Goal: Find specific fact: Find specific page/section

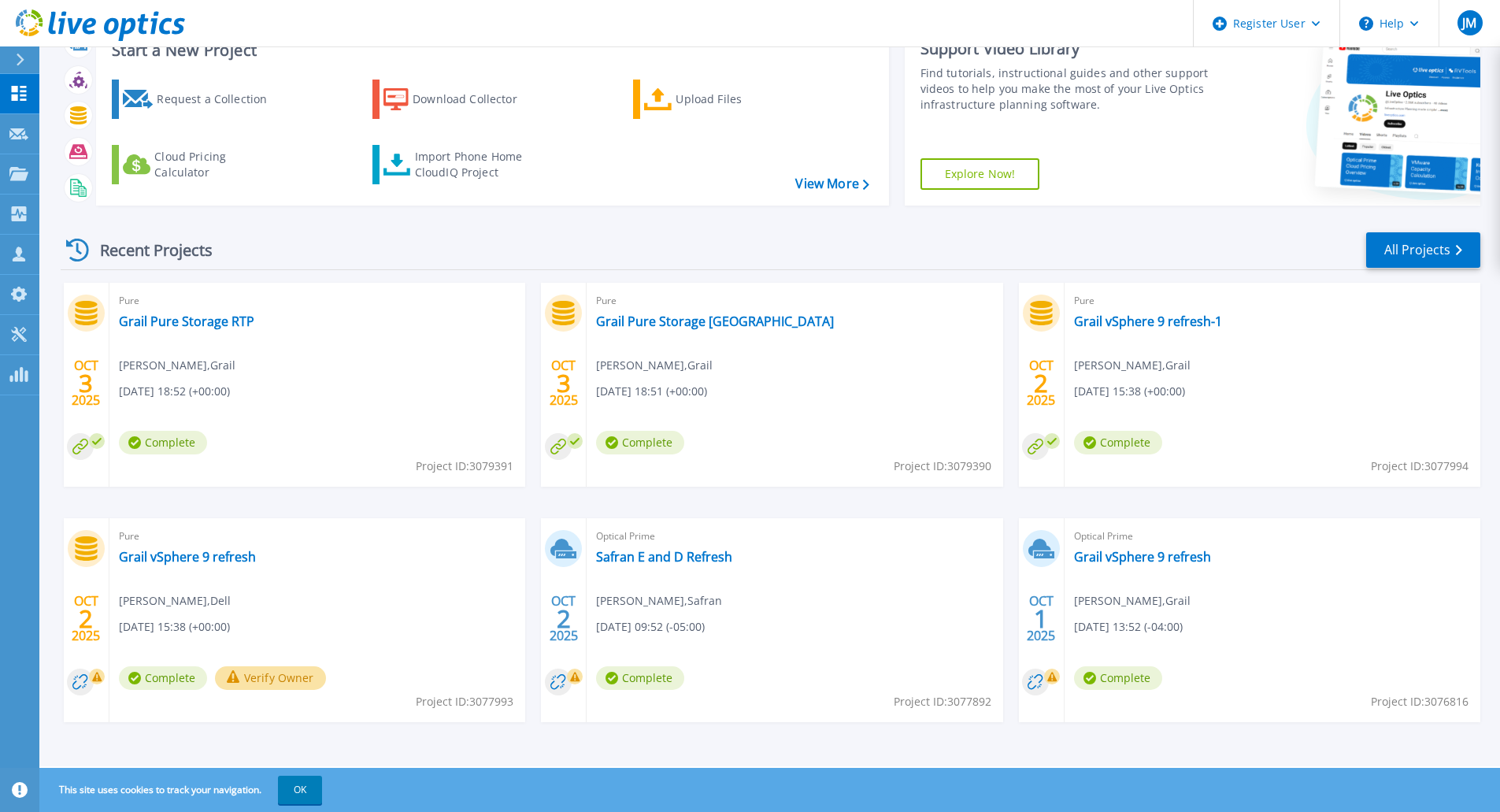
scroll to position [61, 0]
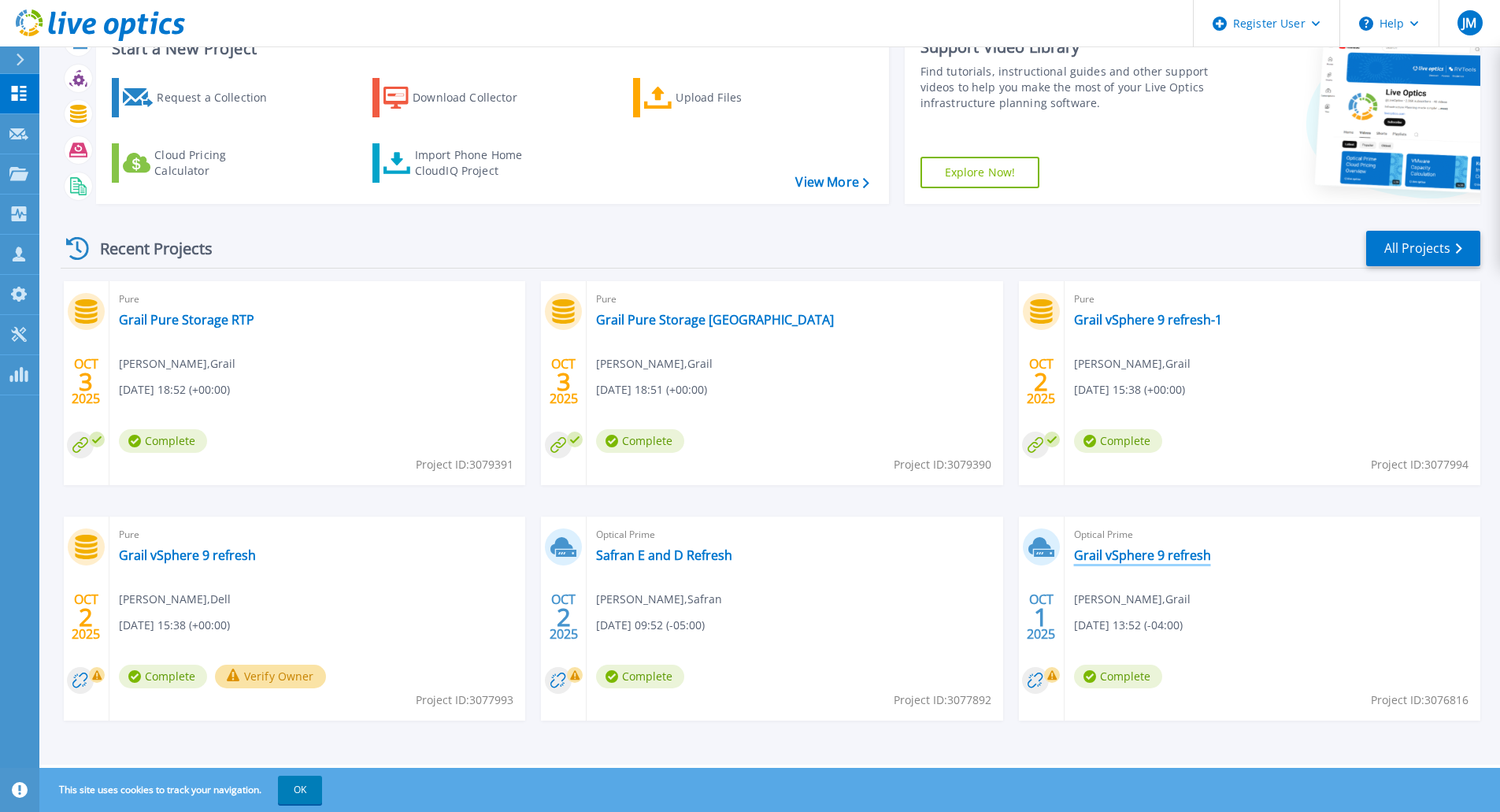
click at [1116, 561] on link "Grail vSphere 9 refresh" at bounding box center [1143, 555] width 137 height 16
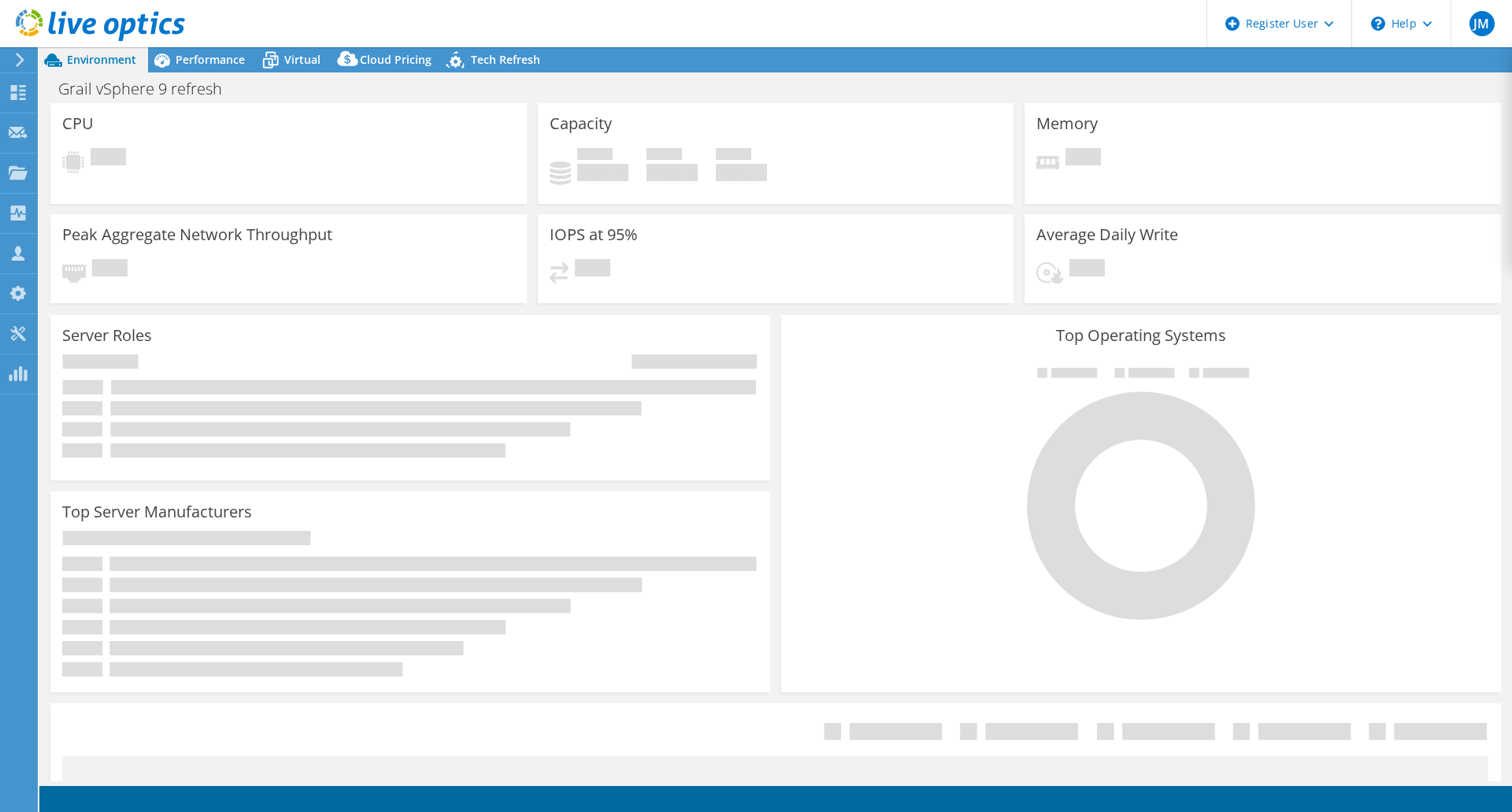
select select "USD"
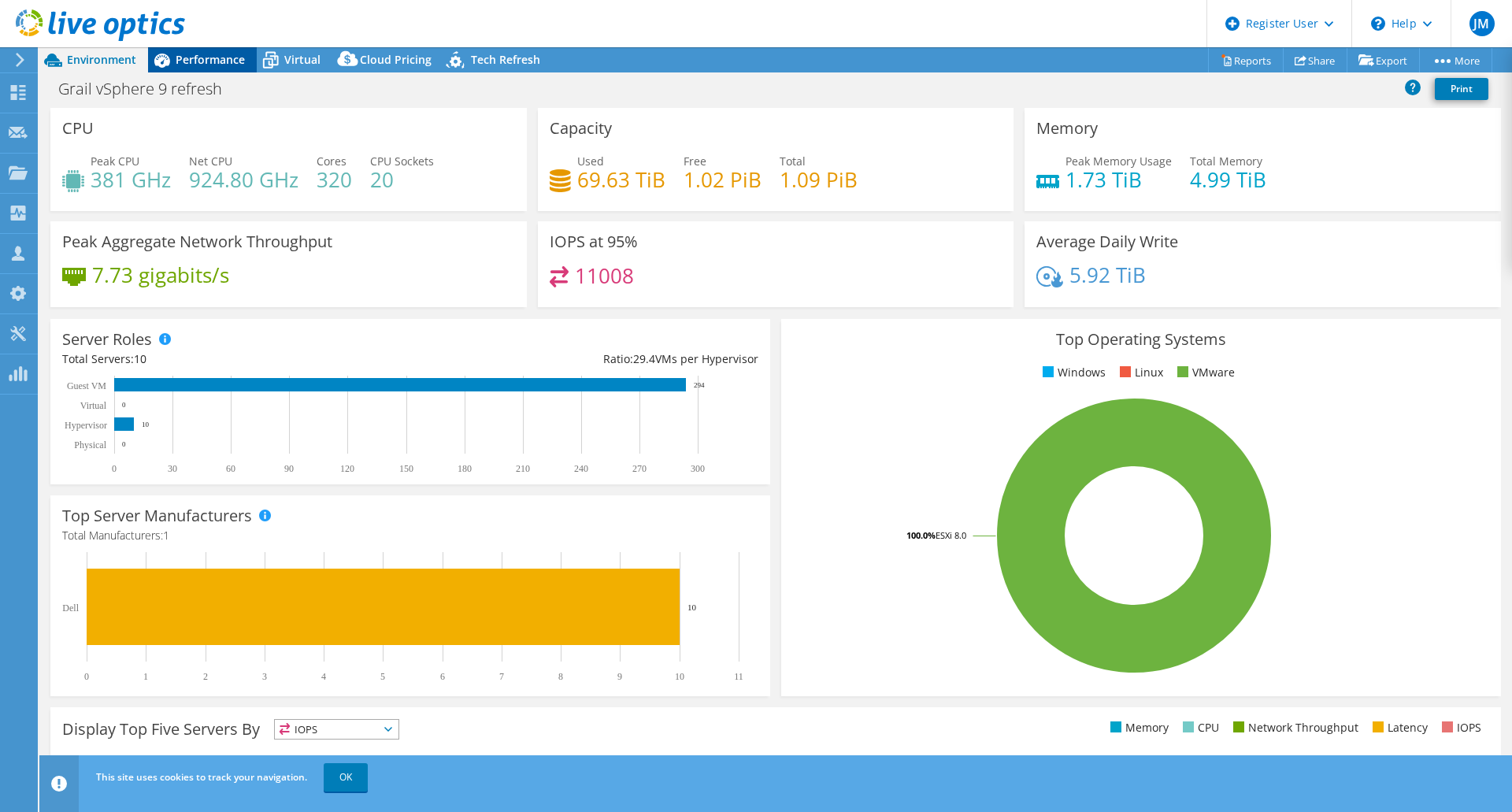
click at [171, 53] on icon at bounding box center [162, 60] width 28 height 28
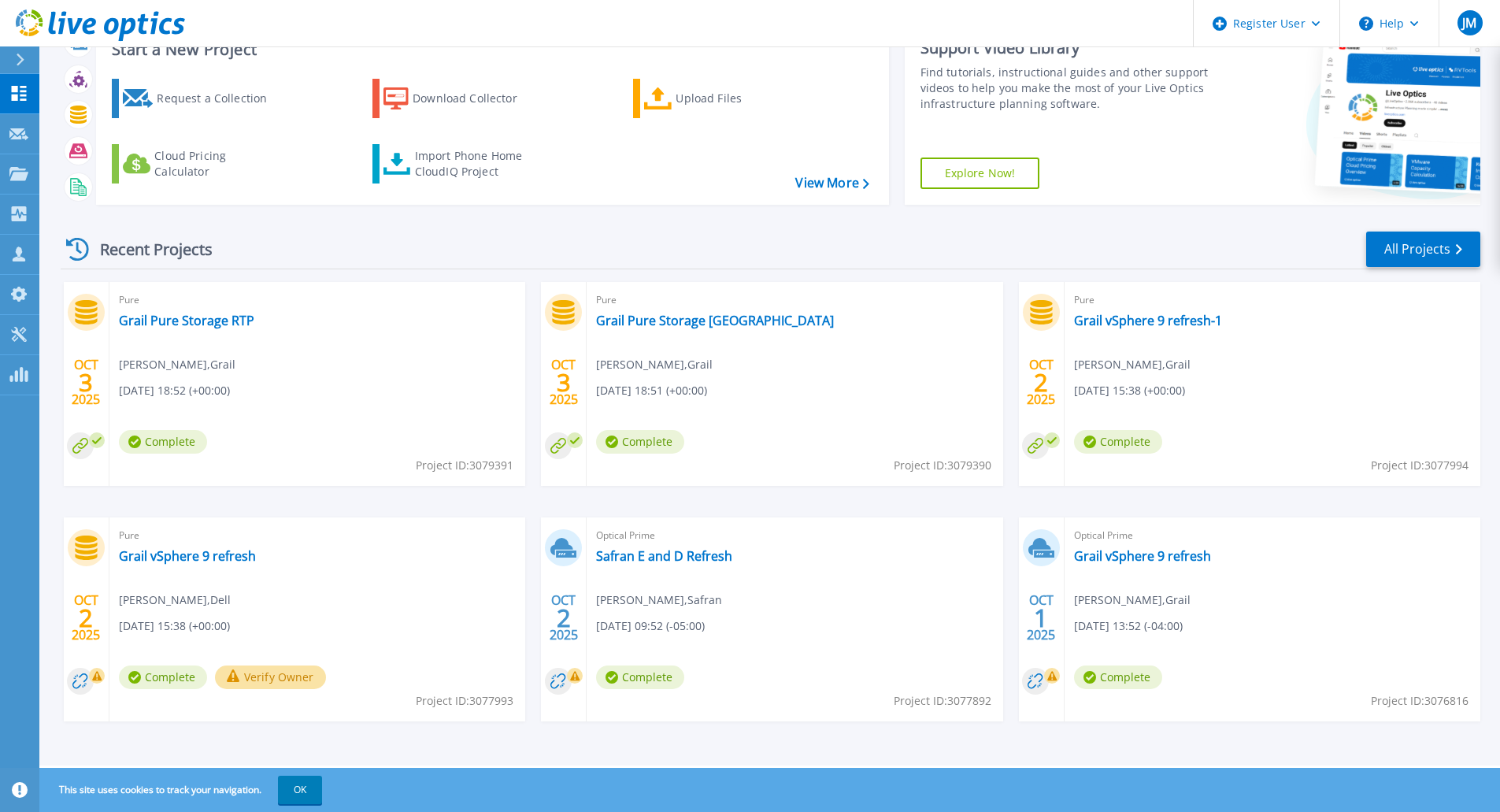
scroll to position [61, 0]
click at [1426, 699] on span "Project ID: 3076816" at bounding box center [1419, 700] width 97 height 17
copy span "Project ID: 3076816"
